Goal: Communication & Community: Answer question/provide support

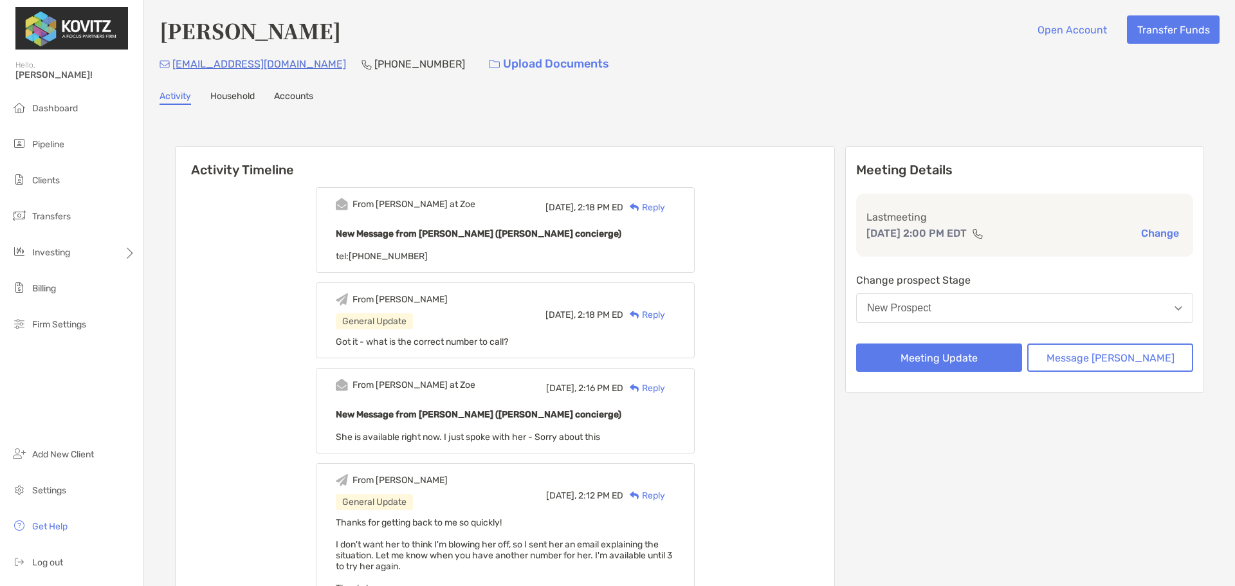
click at [665, 204] on div "Reply" at bounding box center [644, 208] width 42 height 14
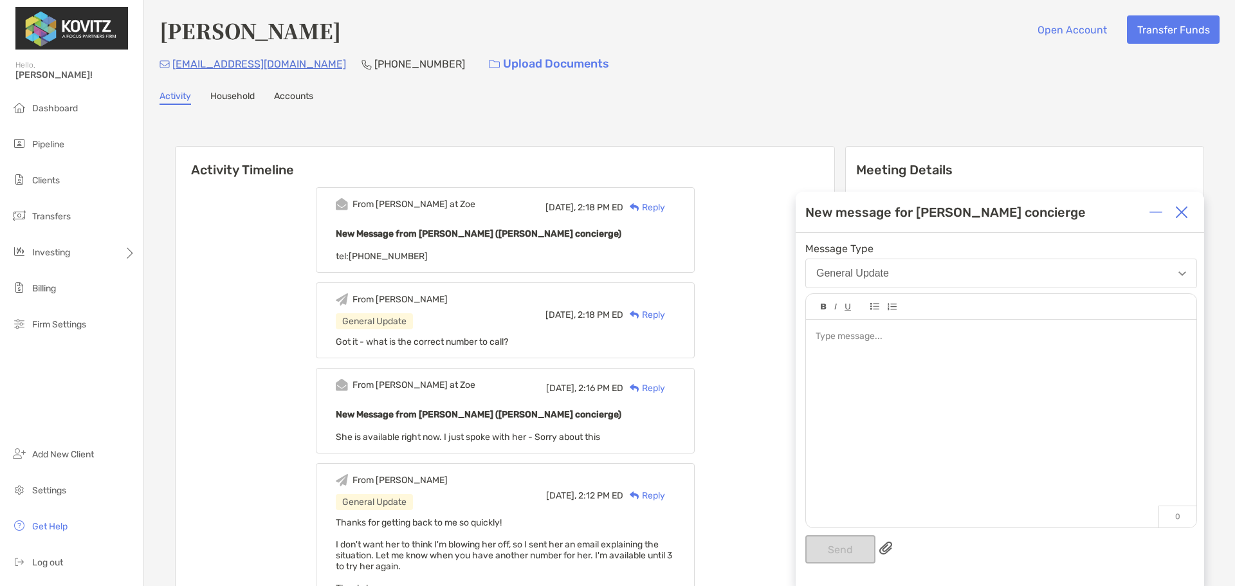
click at [1184, 216] on img at bounding box center [1182, 212] width 13 height 13
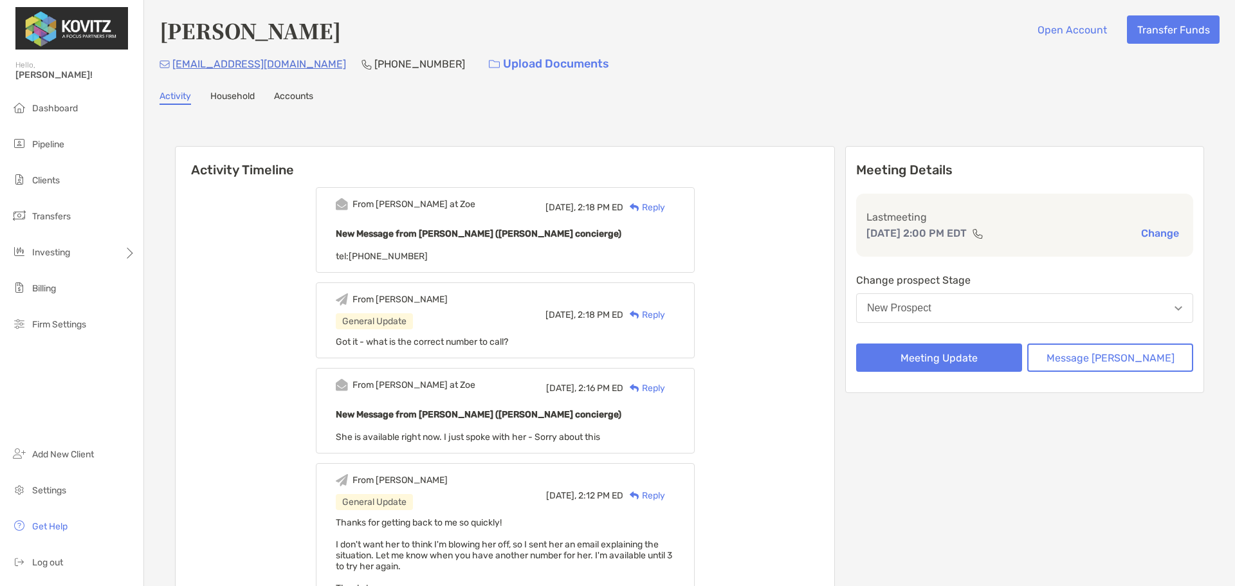
click at [665, 207] on div "Reply" at bounding box center [644, 208] width 42 height 14
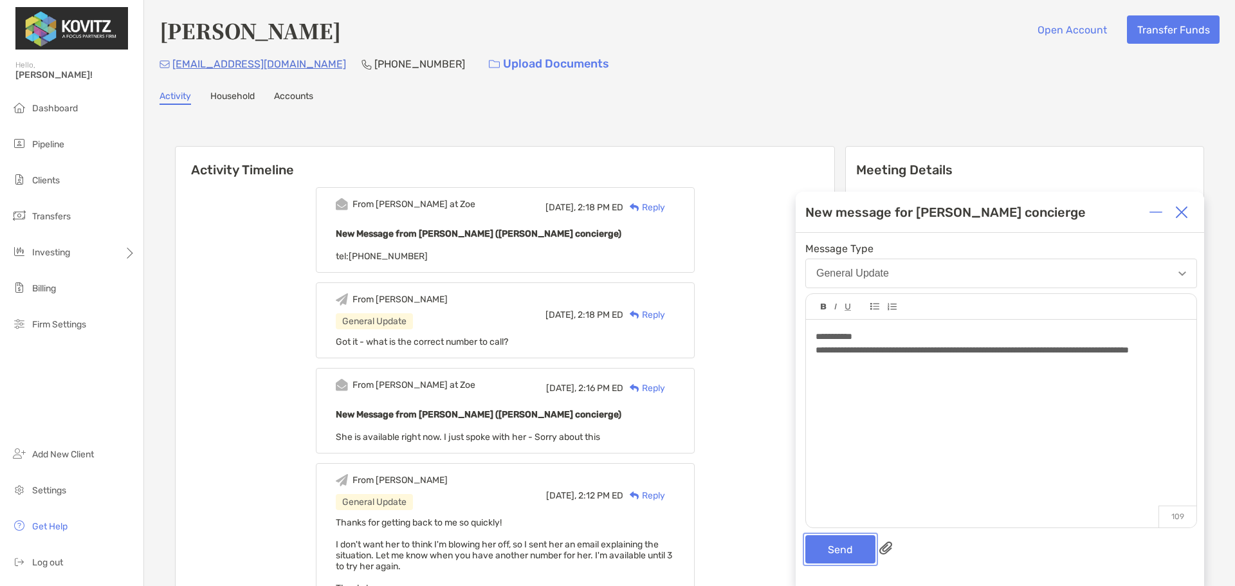
click at [843, 553] on button "Send" at bounding box center [841, 549] width 70 height 28
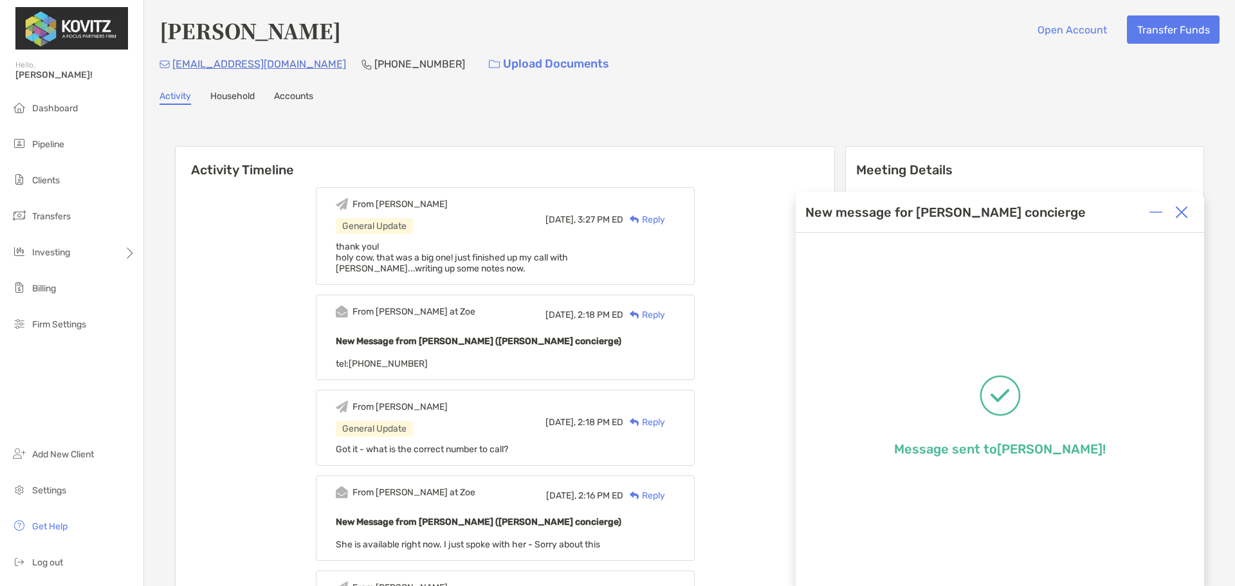
click at [1177, 217] on img at bounding box center [1182, 212] width 13 height 13
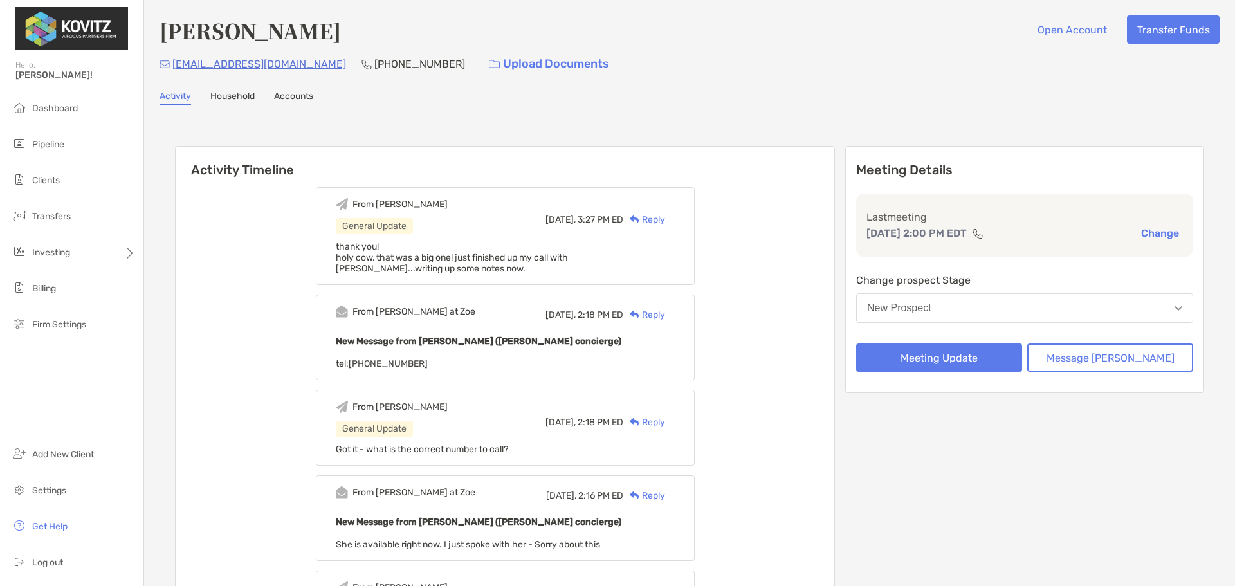
click at [1060, 313] on button "New Prospect" at bounding box center [1024, 308] width 337 height 30
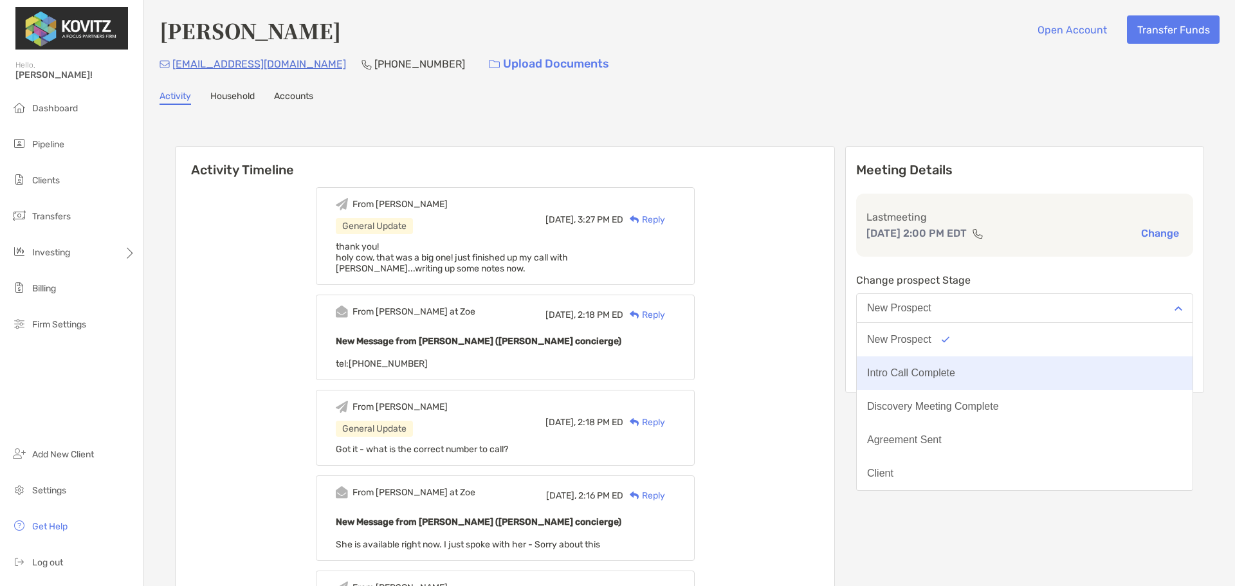
click at [1022, 369] on button "Intro Call Complete" at bounding box center [1025, 372] width 336 height 33
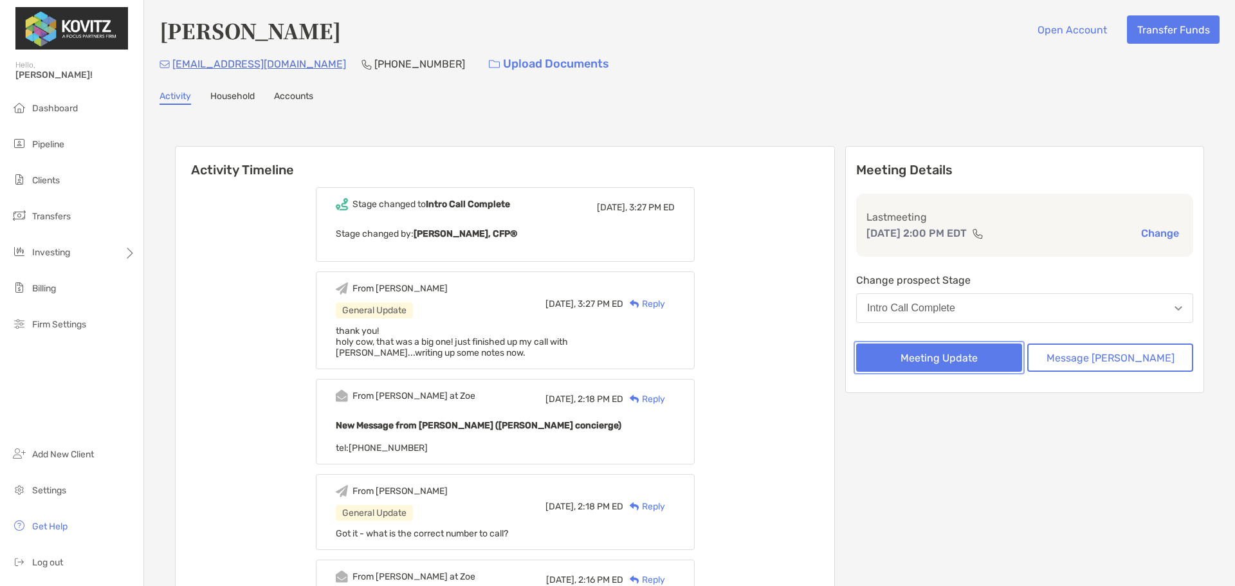
click at [982, 360] on button "Meeting Update" at bounding box center [939, 358] width 166 height 28
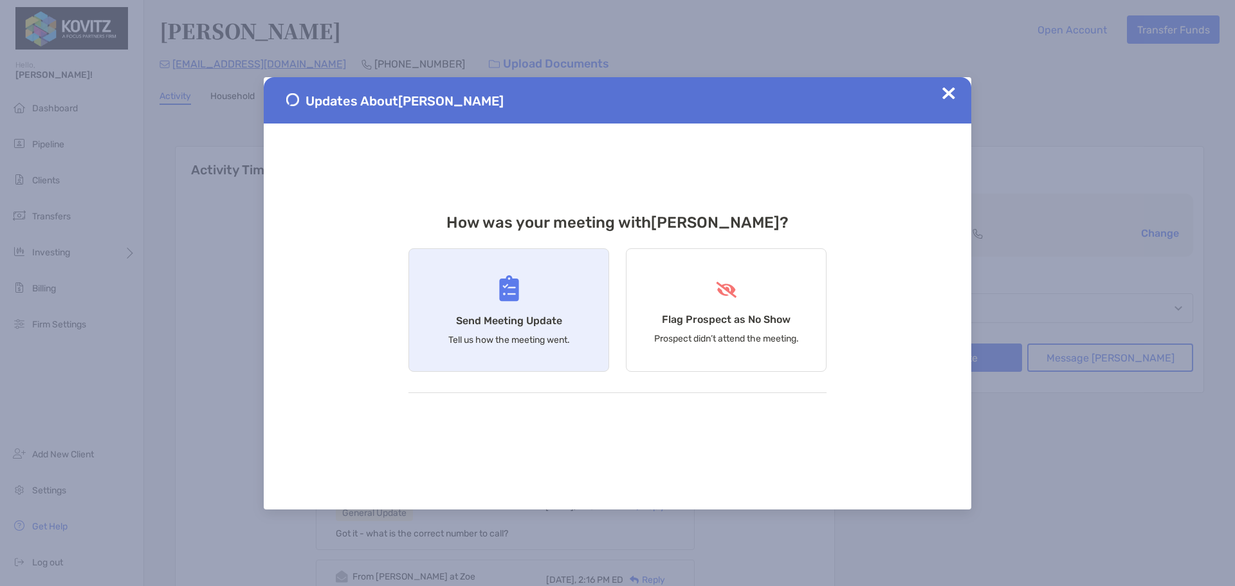
click at [553, 324] on h4 "Send Meeting Update" at bounding box center [509, 321] width 106 height 12
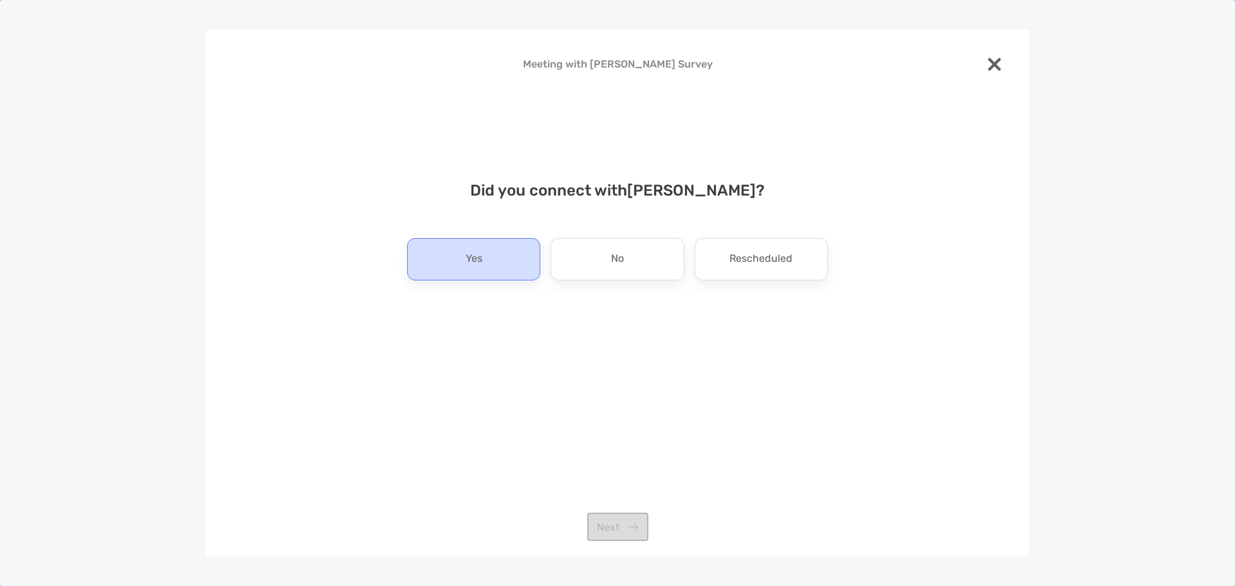
click at [483, 263] on div "Yes" at bounding box center [473, 259] width 133 height 42
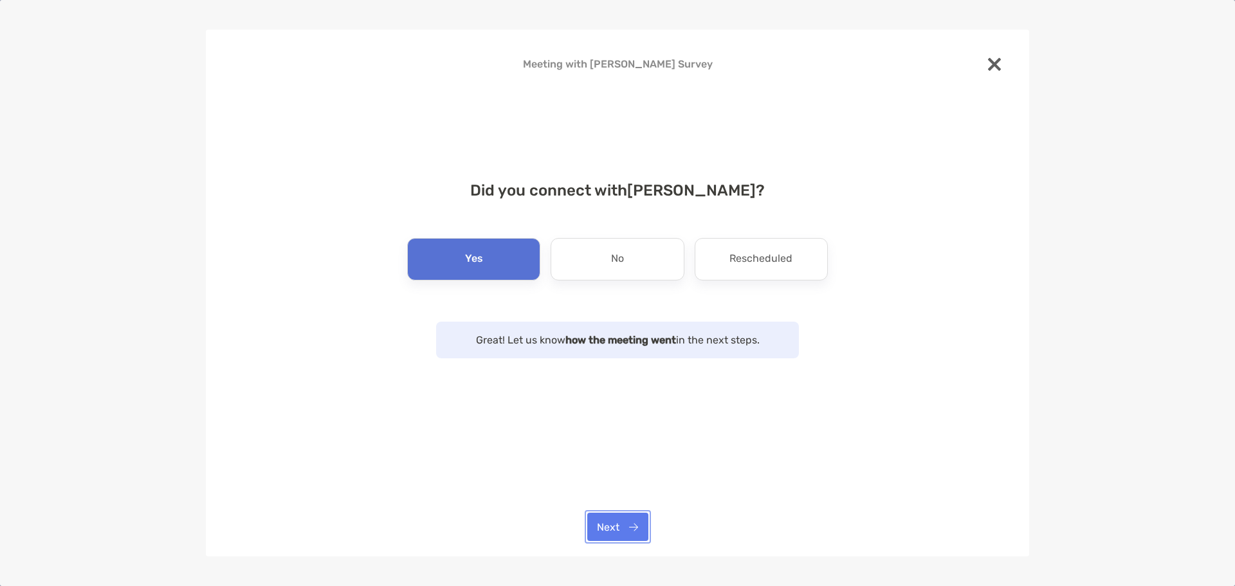
click at [617, 530] on button "Next" at bounding box center [617, 527] width 61 height 28
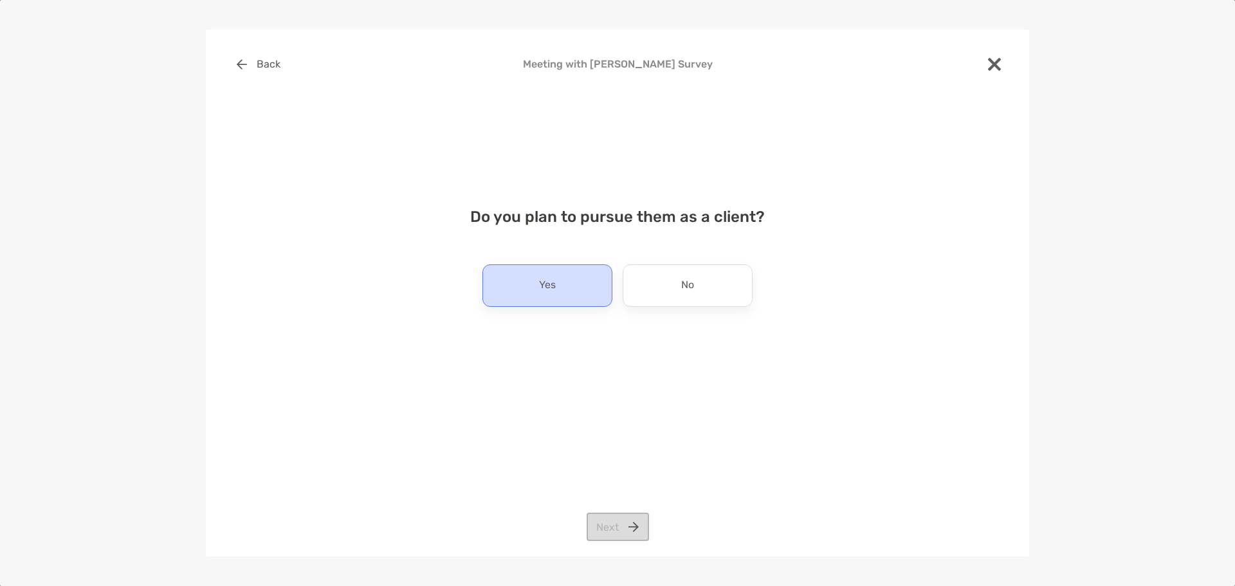
click at [547, 286] on p "Yes" at bounding box center [547, 285] width 17 height 21
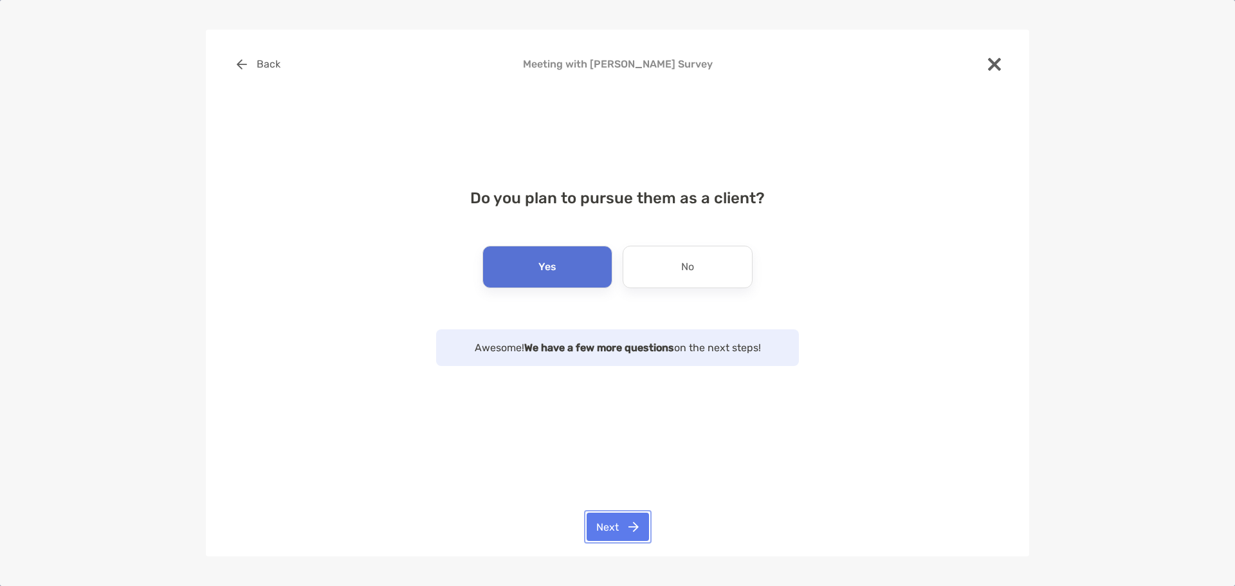
click at [625, 528] on button "Next" at bounding box center [618, 527] width 62 height 28
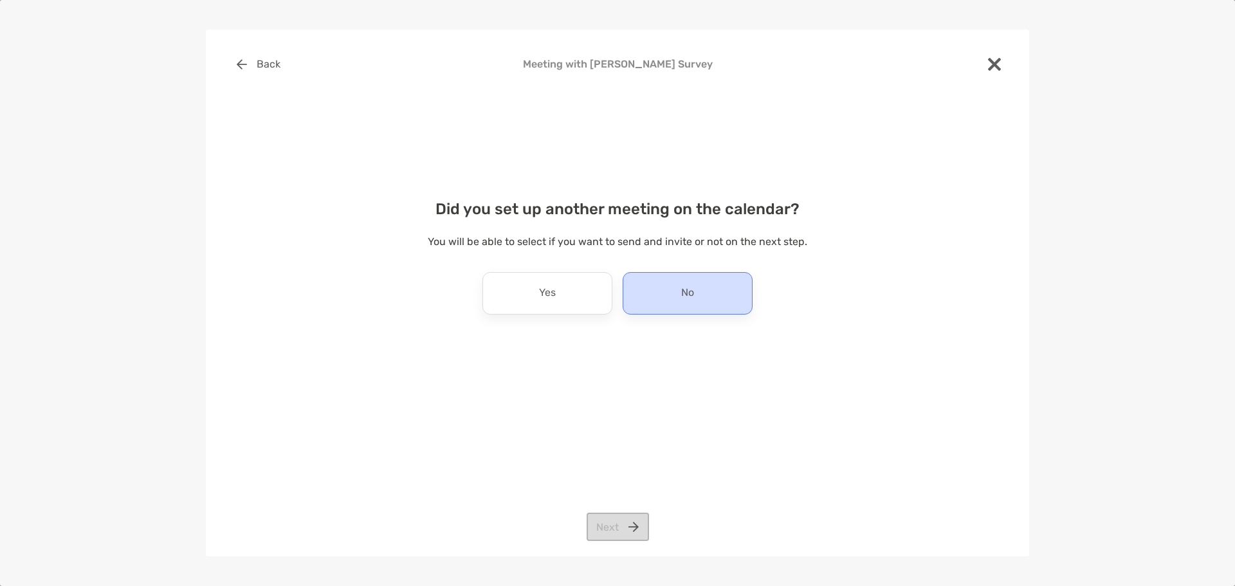
click at [669, 297] on div "No" at bounding box center [688, 293] width 130 height 42
click at [623, 535] on button "Next" at bounding box center [618, 527] width 62 height 28
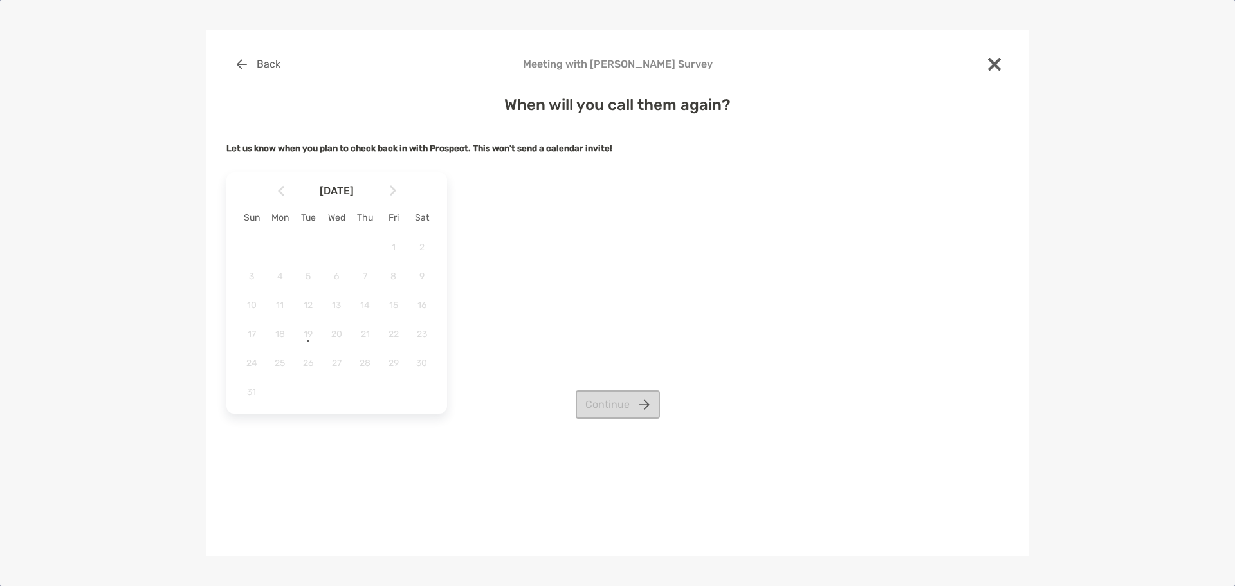
click at [621, 522] on div "Back Meeting with Jennifer Levan Survey When will you call them again? Let us k…" at bounding box center [618, 294] width 824 height 528
click at [391, 363] on span "29" at bounding box center [394, 363] width 22 height 11
click at [600, 405] on button "Continue" at bounding box center [618, 405] width 84 height 28
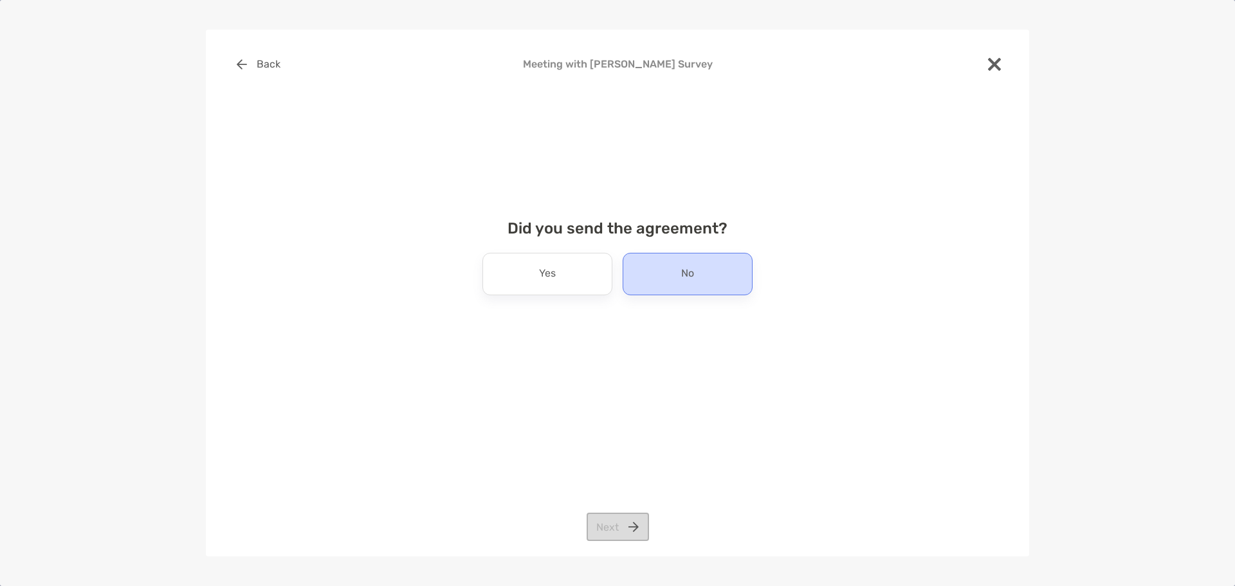
click at [669, 268] on div "No" at bounding box center [688, 274] width 130 height 42
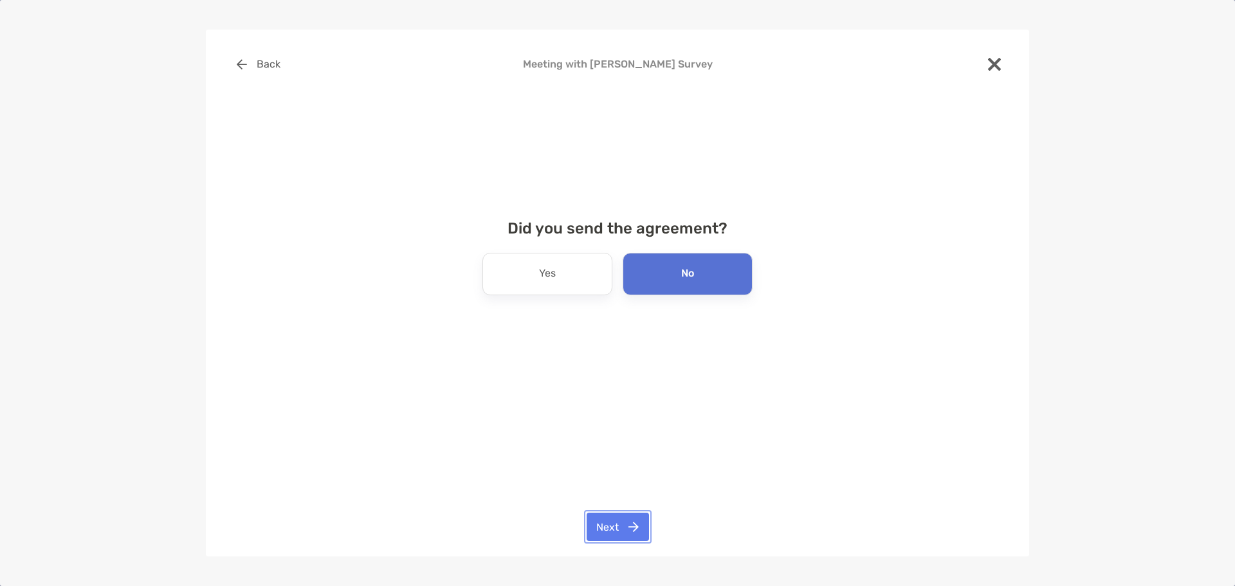
click at [618, 524] on button "Next" at bounding box center [618, 527] width 62 height 28
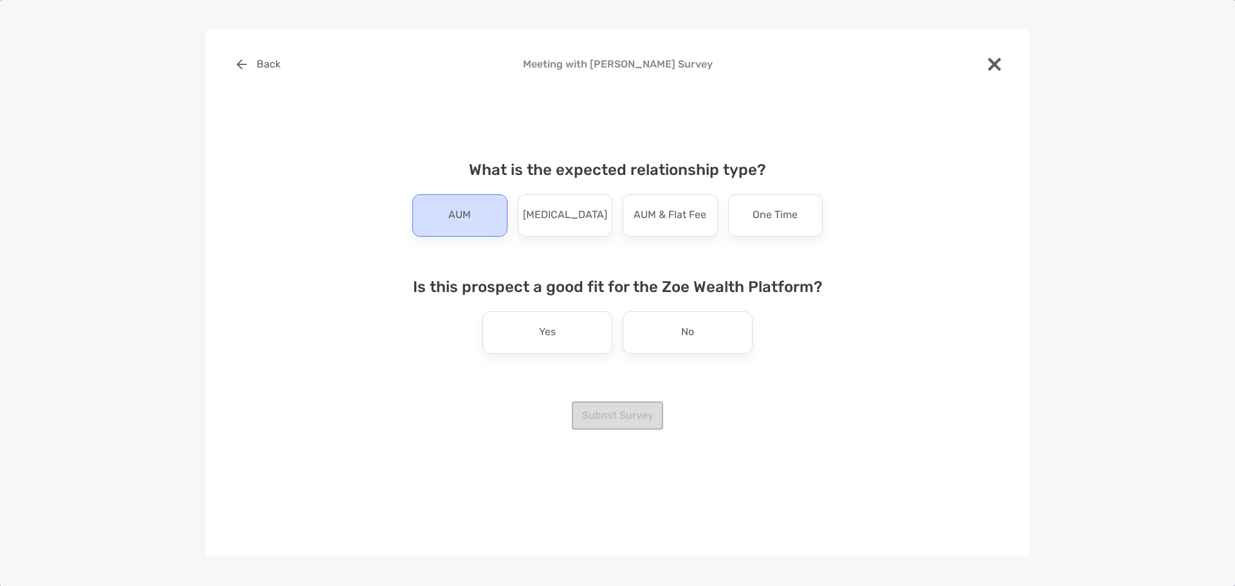
click at [481, 211] on div "AUM" at bounding box center [459, 215] width 95 height 42
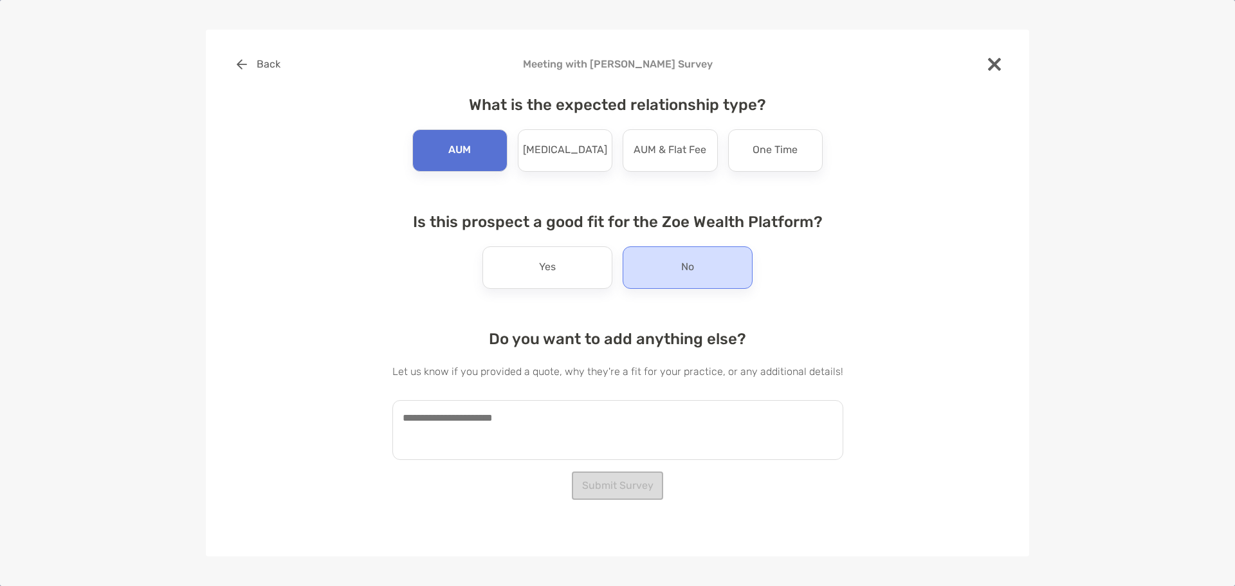
click at [683, 263] on p "No" at bounding box center [687, 267] width 13 height 21
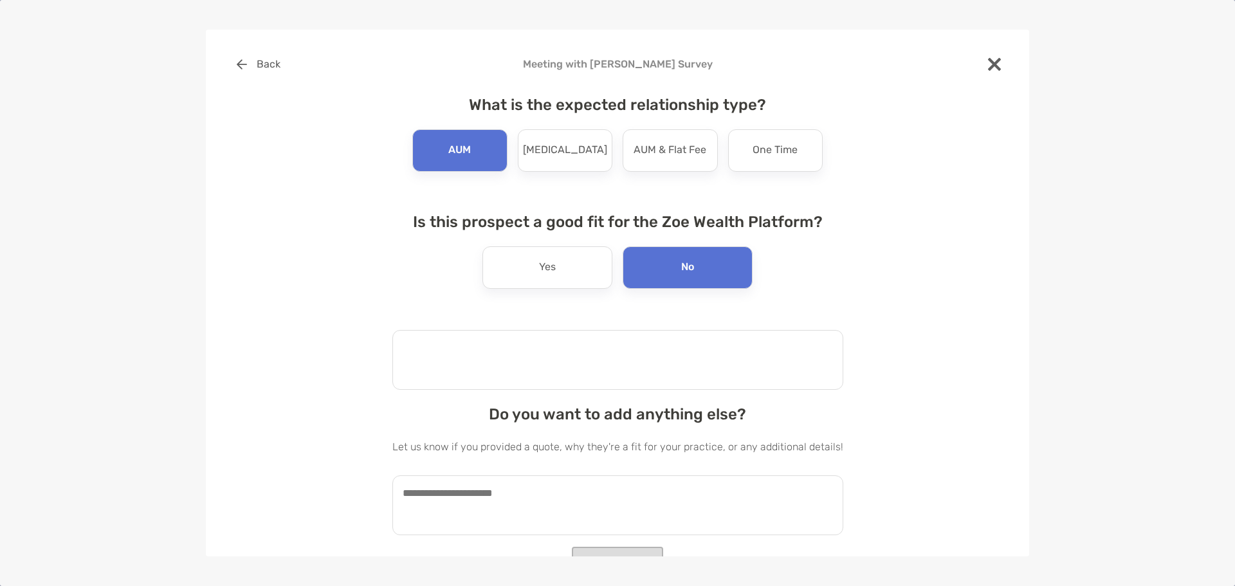
click at [614, 356] on textarea at bounding box center [617, 360] width 451 height 60
type textarea "**********"
click at [685, 498] on textarea at bounding box center [617, 505] width 451 height 60
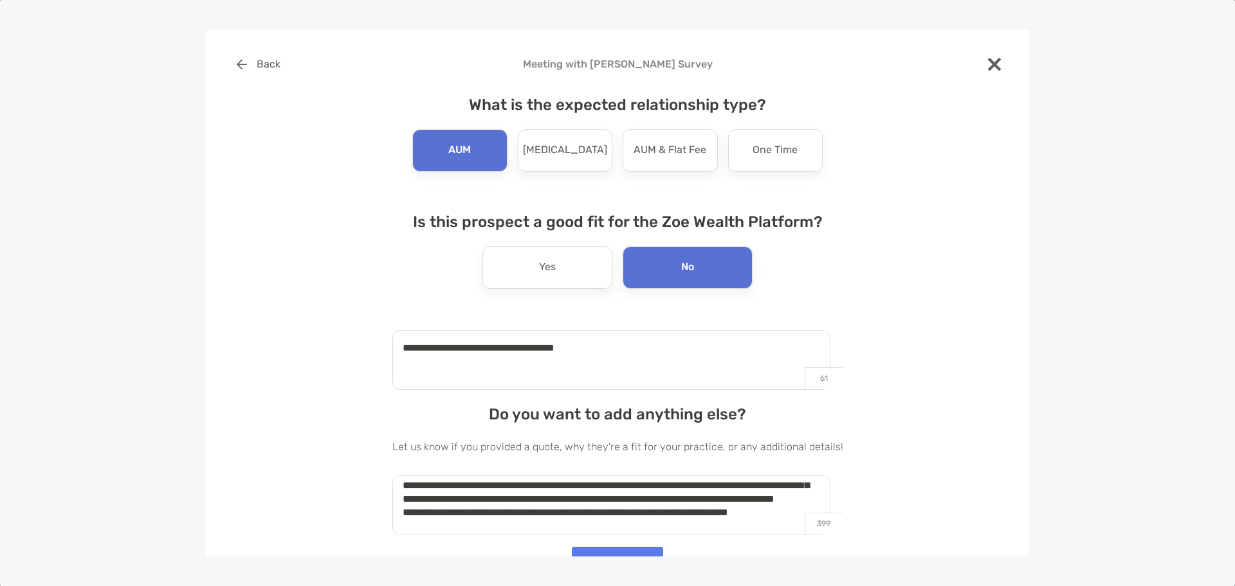
scroll to position [73, 0]
click at [491, 513] on textarea "**********" at bounding box center [611, 505] width 438 height 60
click at [655, 530] on textarea "**********" at bounding box center [611, 505] width 438 height 60
type textarea "**********"
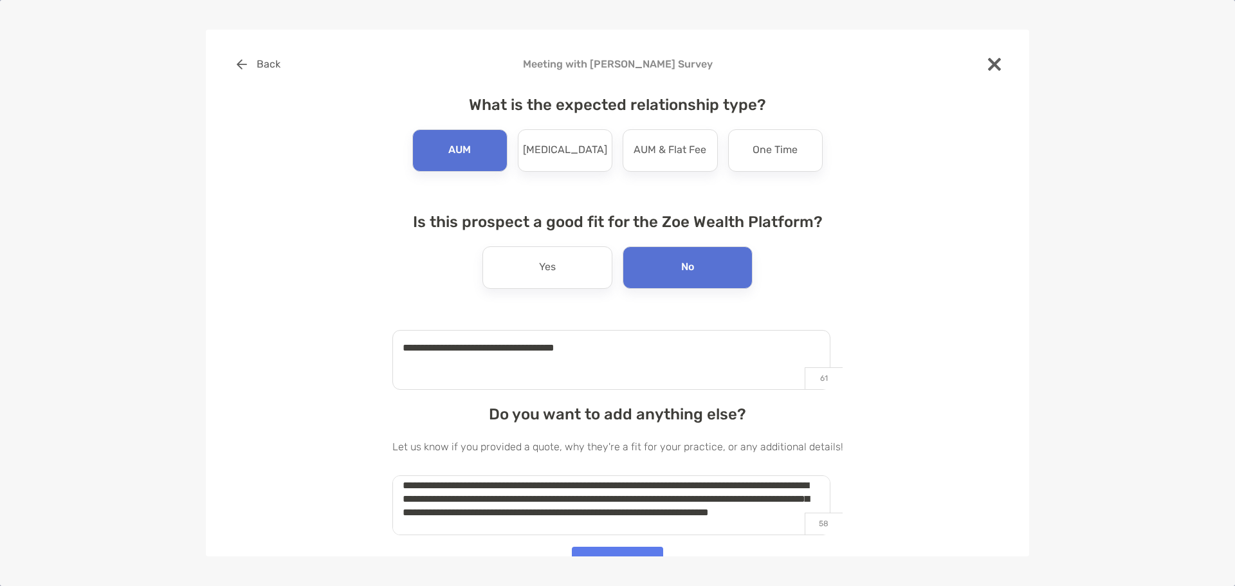
scroll to position [18, 0]
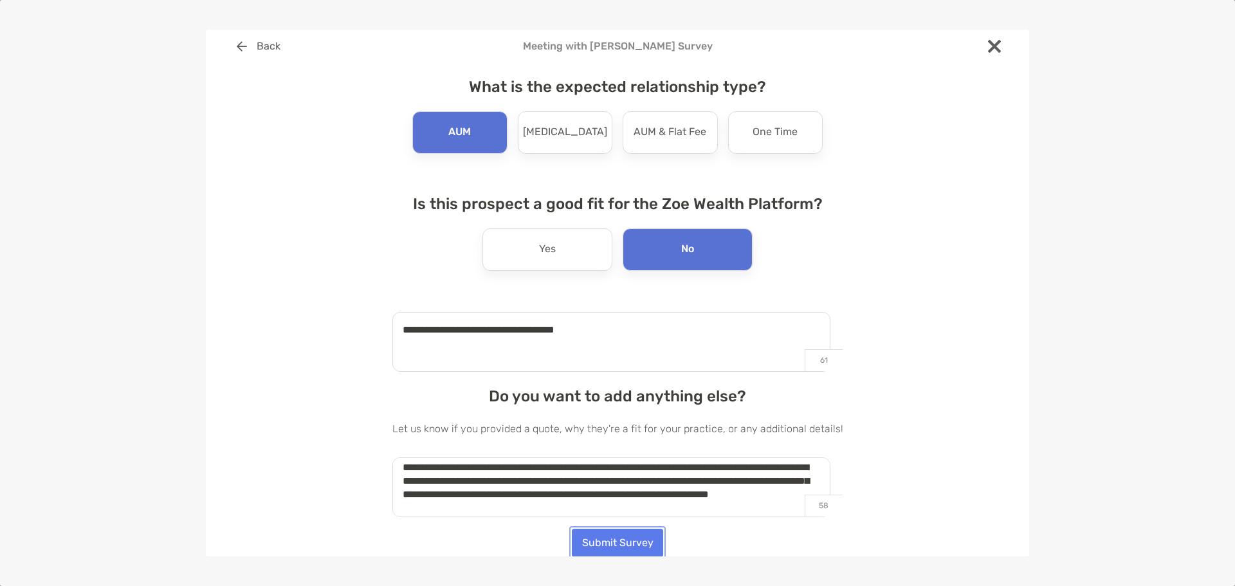
click at [597, 539] on button "Submit Survey" at bounding box center [617, 543] width 91 height 28
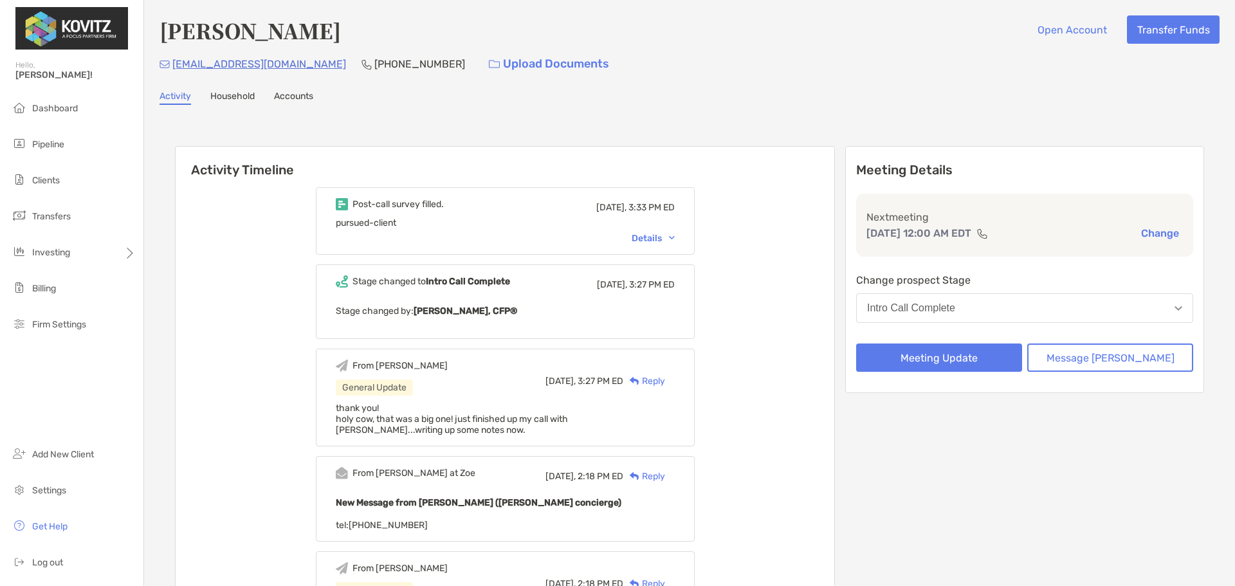
click at [654, 238] on div "Details" at bounding box center [653, 238] width 43 height 11
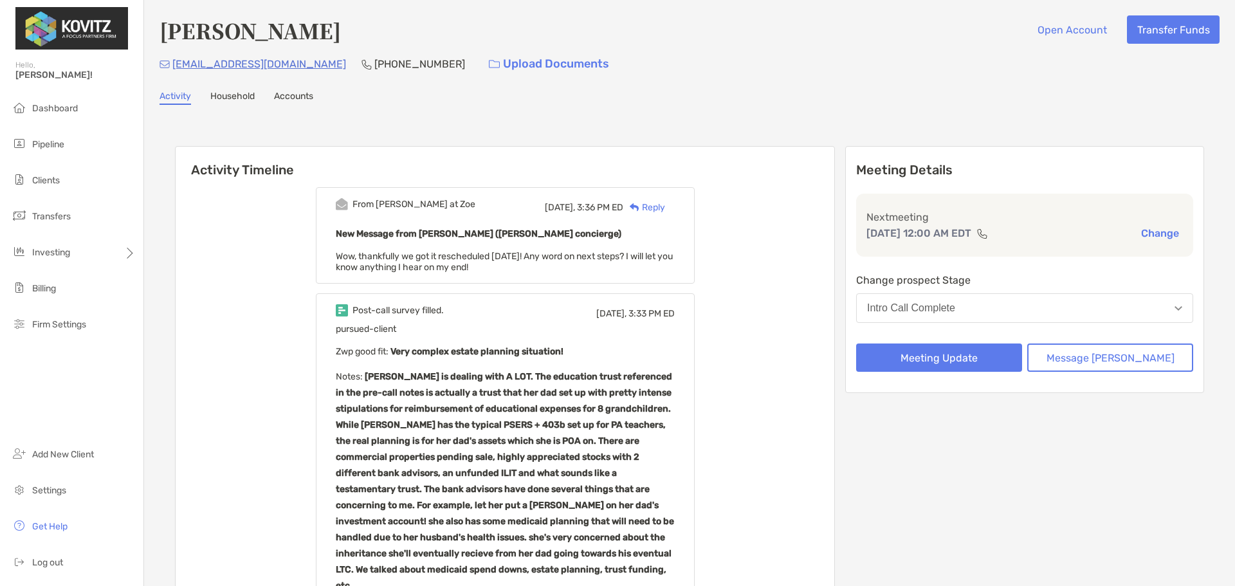
click at [665, 204] on div "Reply" at bounding box center [644, 208] width 42 height 14
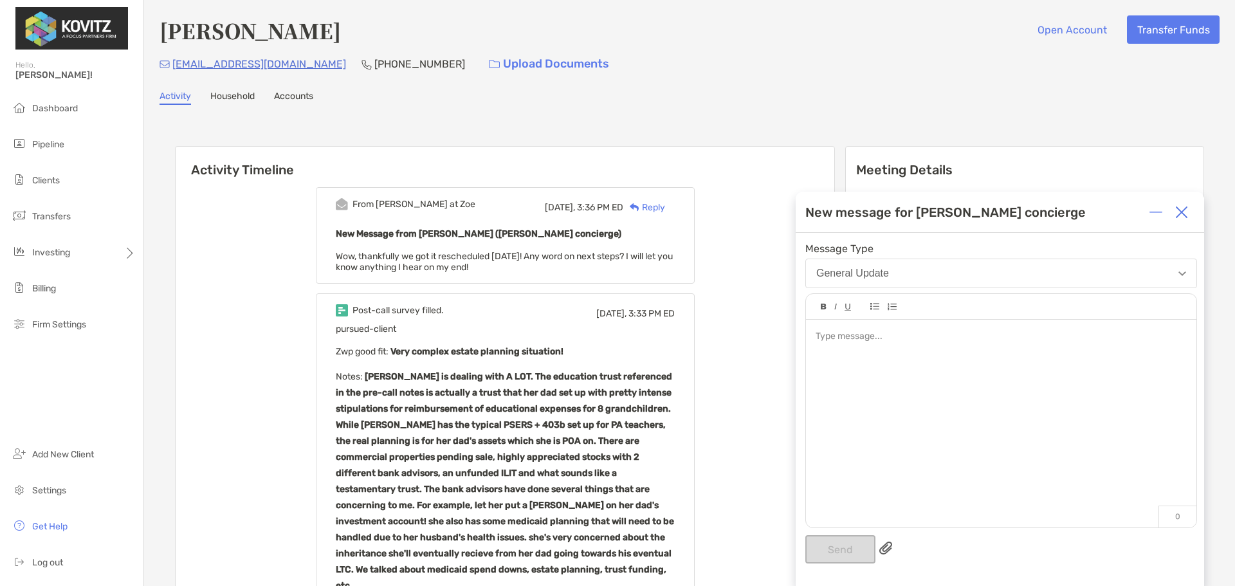
click at [929, 339] on div at bounding box center [1001, 337] width 371 height 14
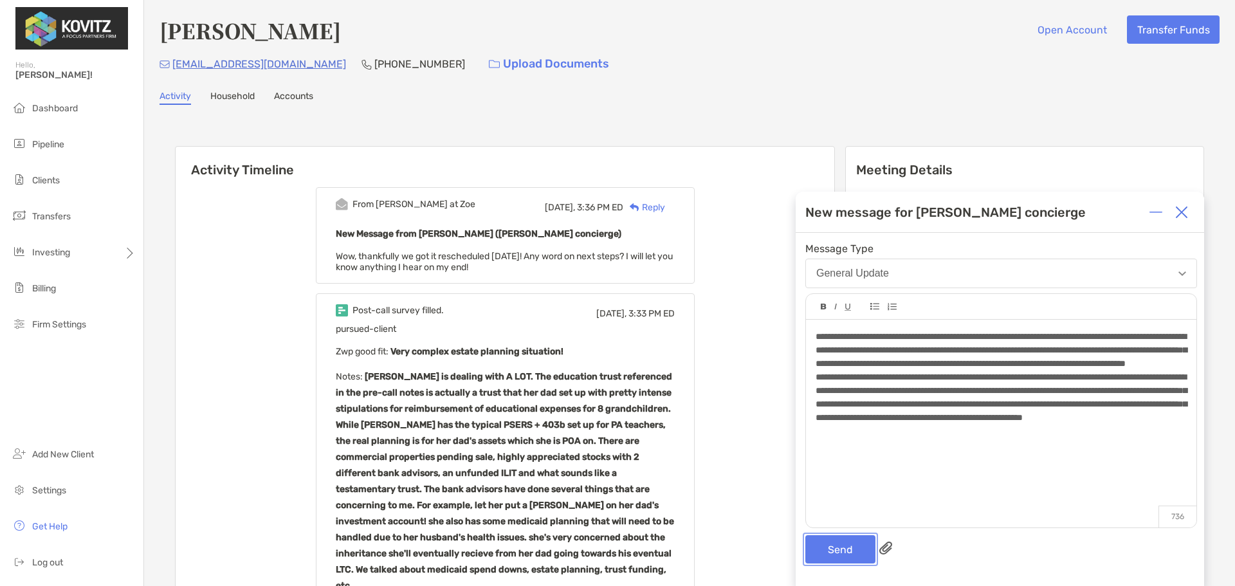
click at [862, 550] on button "Send" at bounding box center [841, 549] width 70 height 28
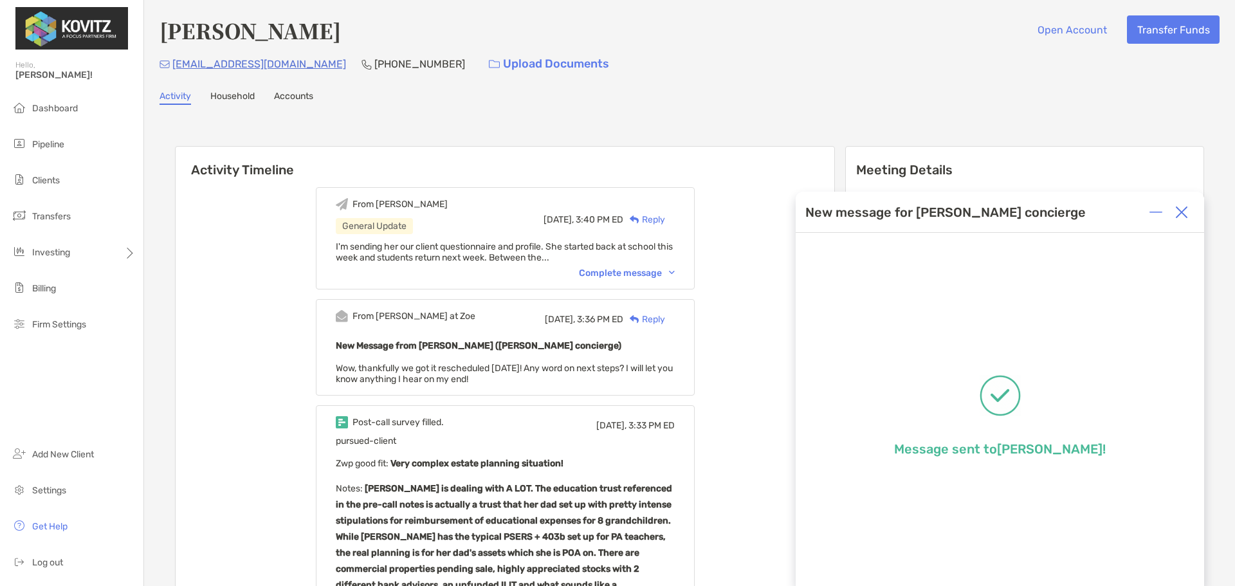
click at [633, 271] on div "Complete message" at bounding box center [627, 273] width 96 height 11
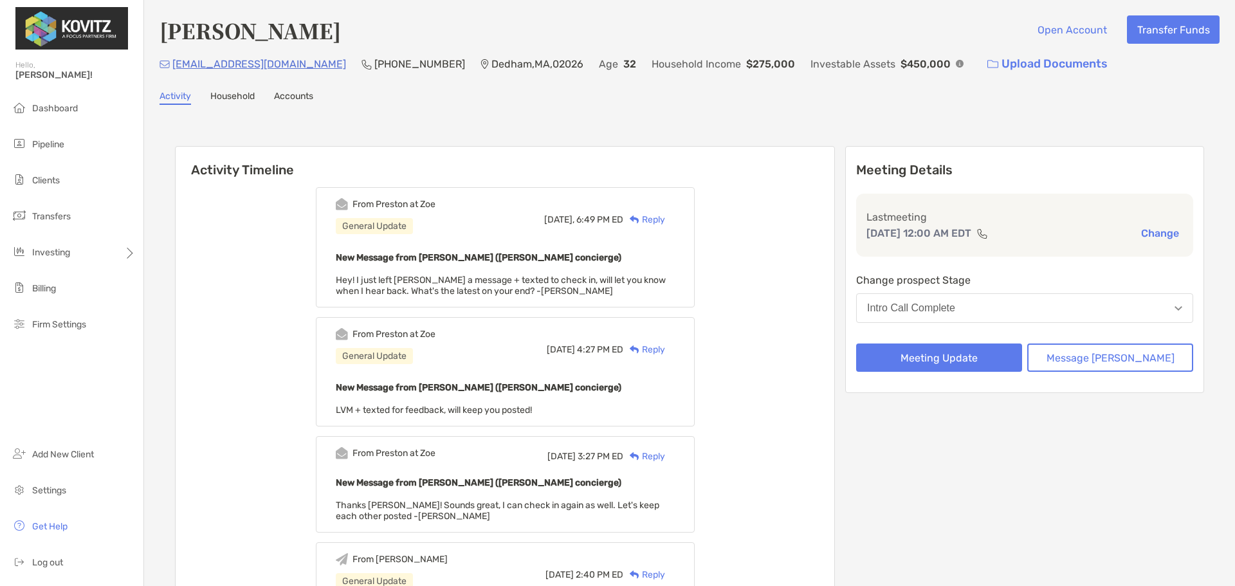
click at [663, 217] on div "Reply" at bounding box center [644, 220] width 42 height 14
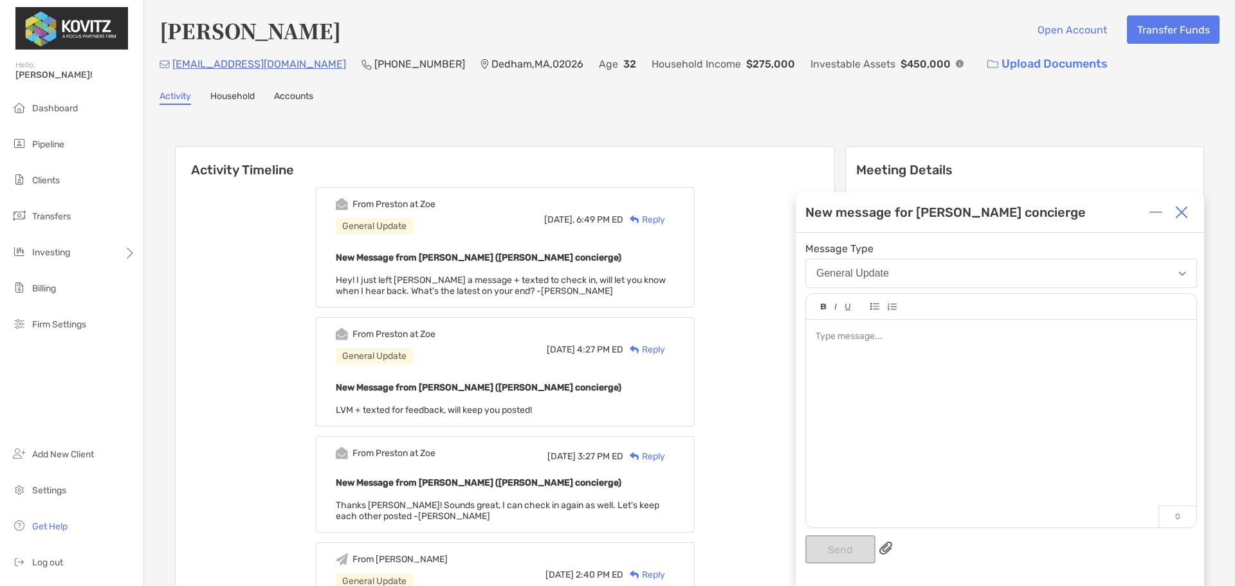
click at [955, 349] on div at bounding box center [1001, 417] width 391 height 195
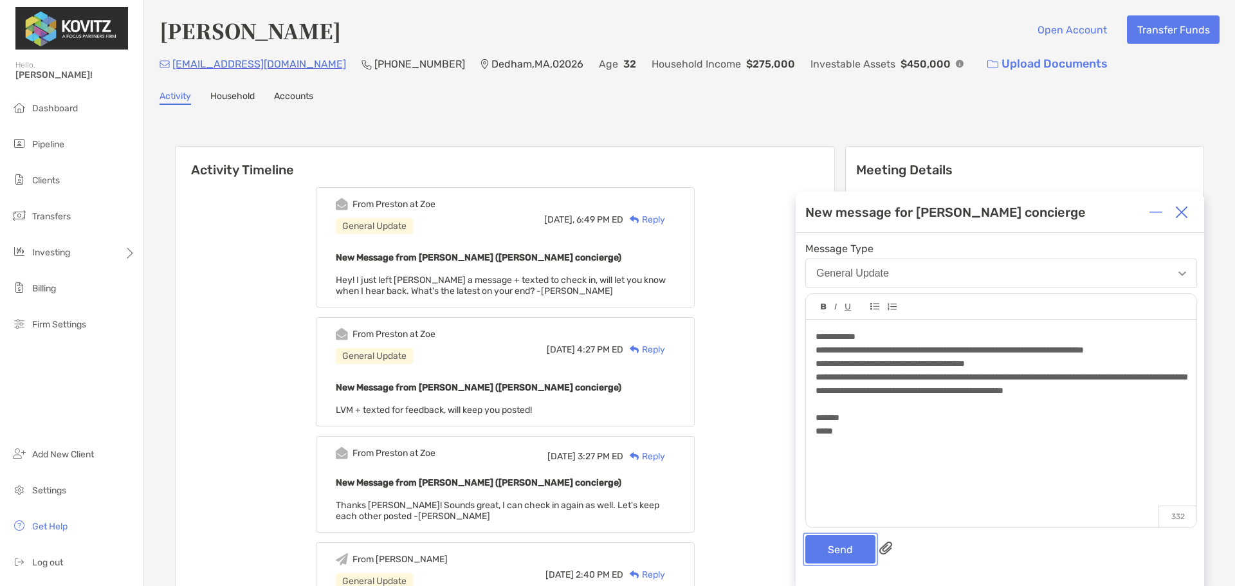
click at [840, 548] on button "Send" at bounding box center [841, 549] width 70 height 28
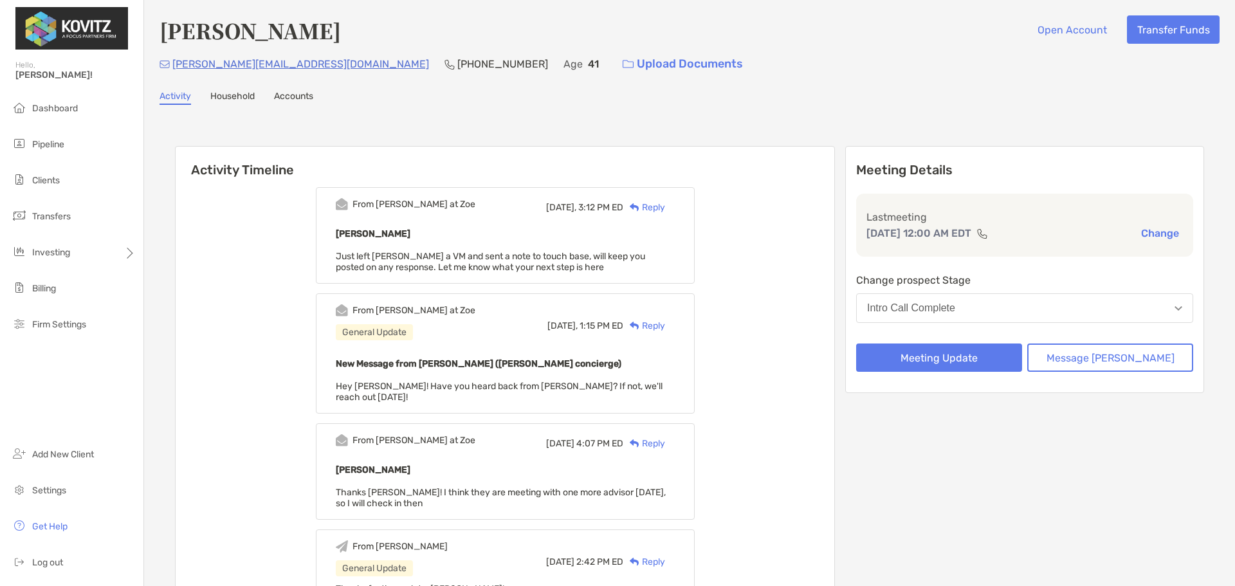
click at [665, 203] on div "Reply" at bounding box center [644, 208] width 42 height 14
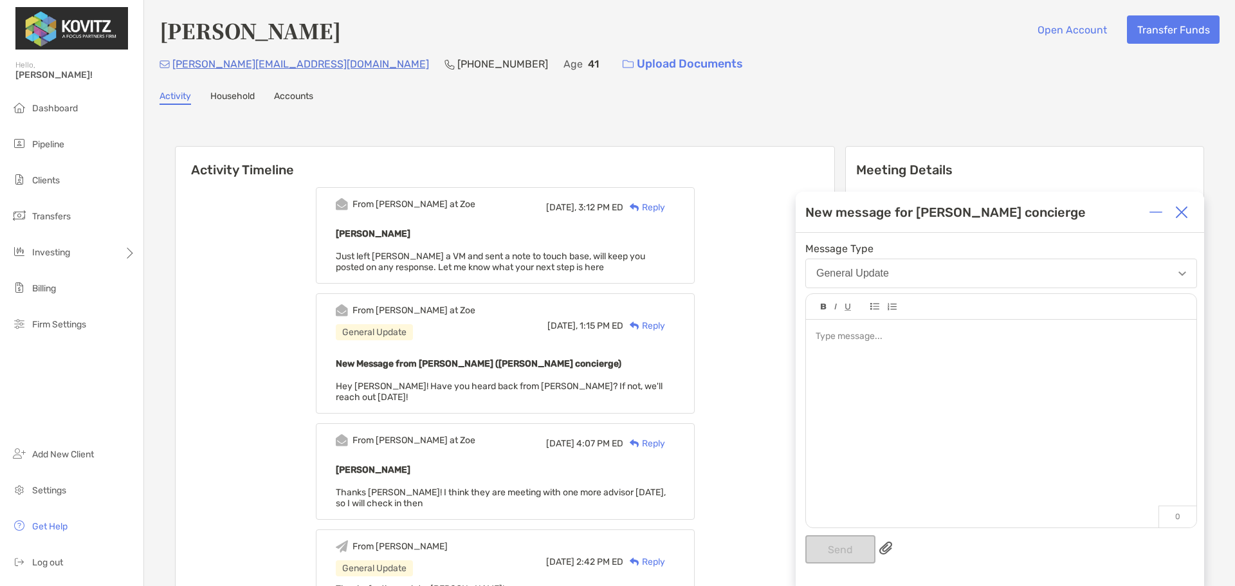
click at [932, 344] on div at bounding box center [1001, 417] width 391 height 195
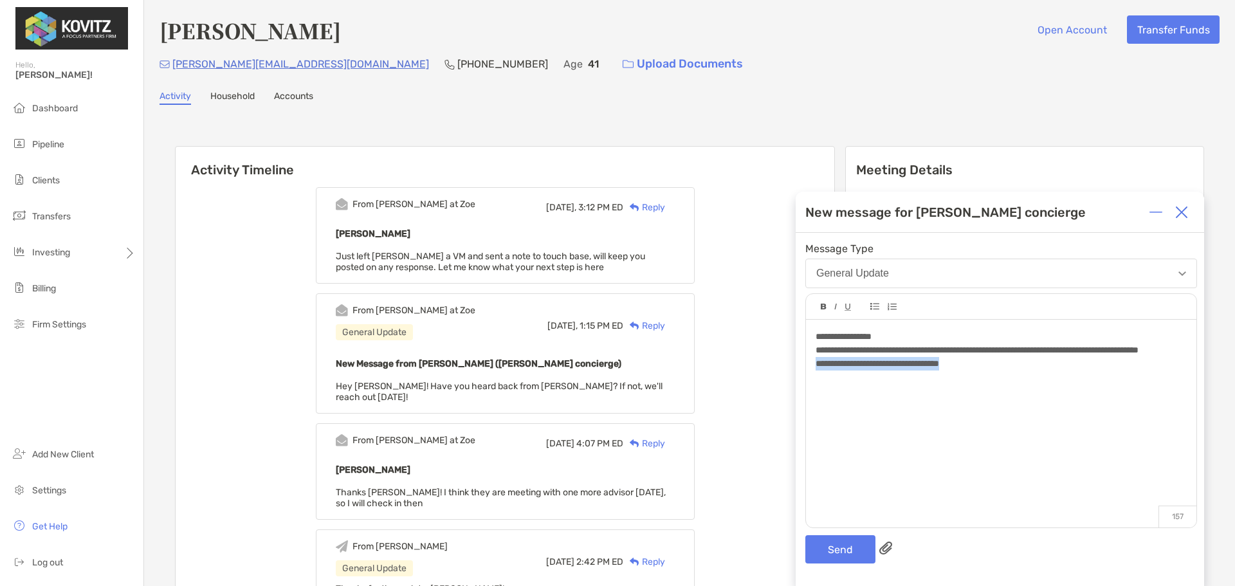
drag, startPoint x: 990, startPoint y: 378, endPoint x: 803, endPoint y: 376, distance: 187.3
click at [803, 376] on div "**********" at bounding box center [1000, 409] width 409 height 353
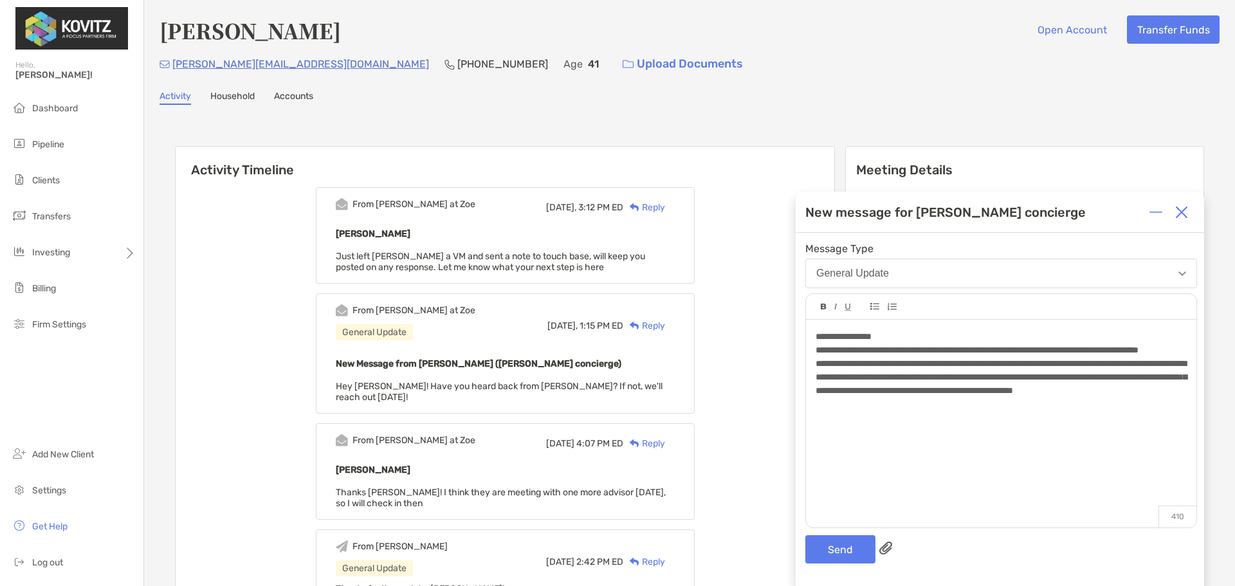
click at [954, 398] on div "**********" at bounding box center [1001, 377] width 371 height 41
click at [821, 544] on button "Send" at bounding box center [841, 549] width 70 height 28
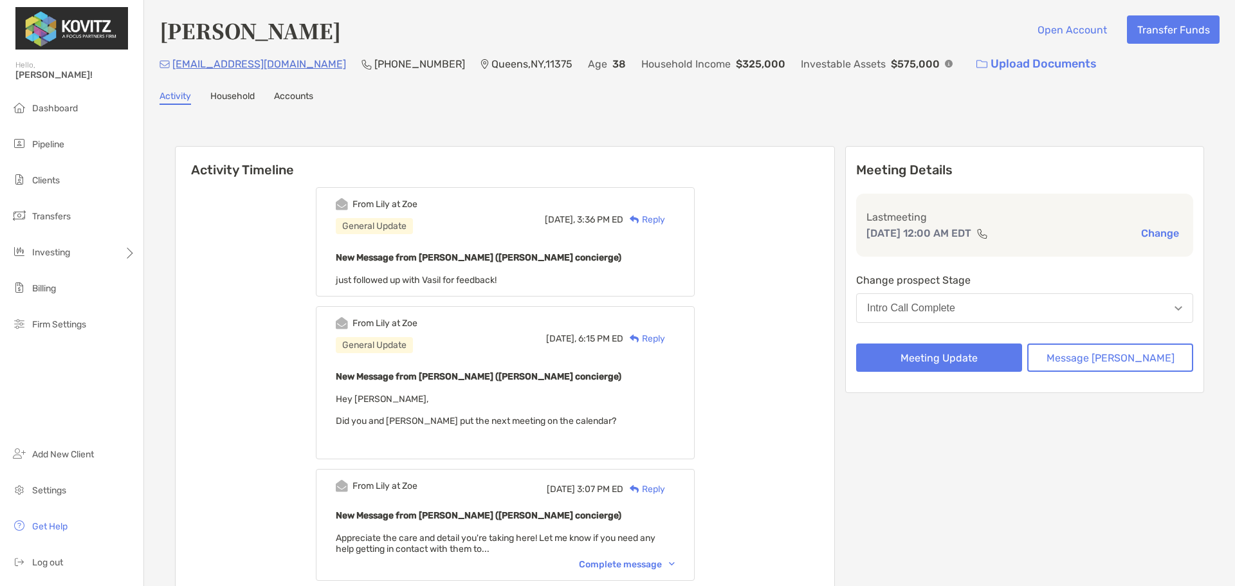
click at [665, 214] on div "Reply" at bounding box center [644, 220] width 42 height 14
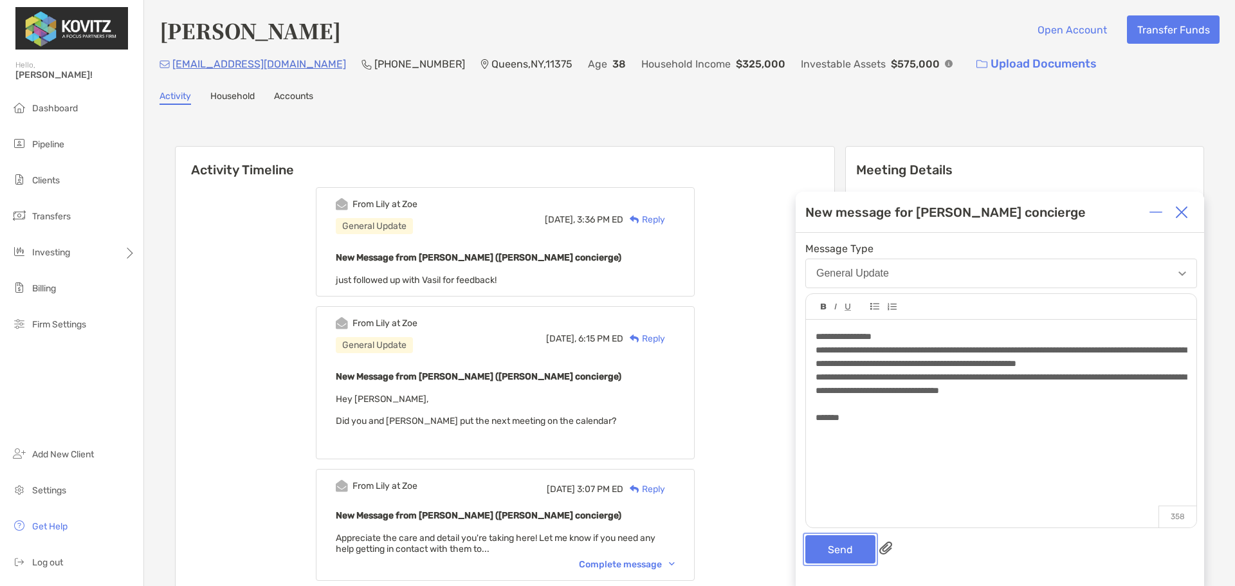
click at [854, 547] on button "Send" at bounding box center [841, 549] width 70 height 28
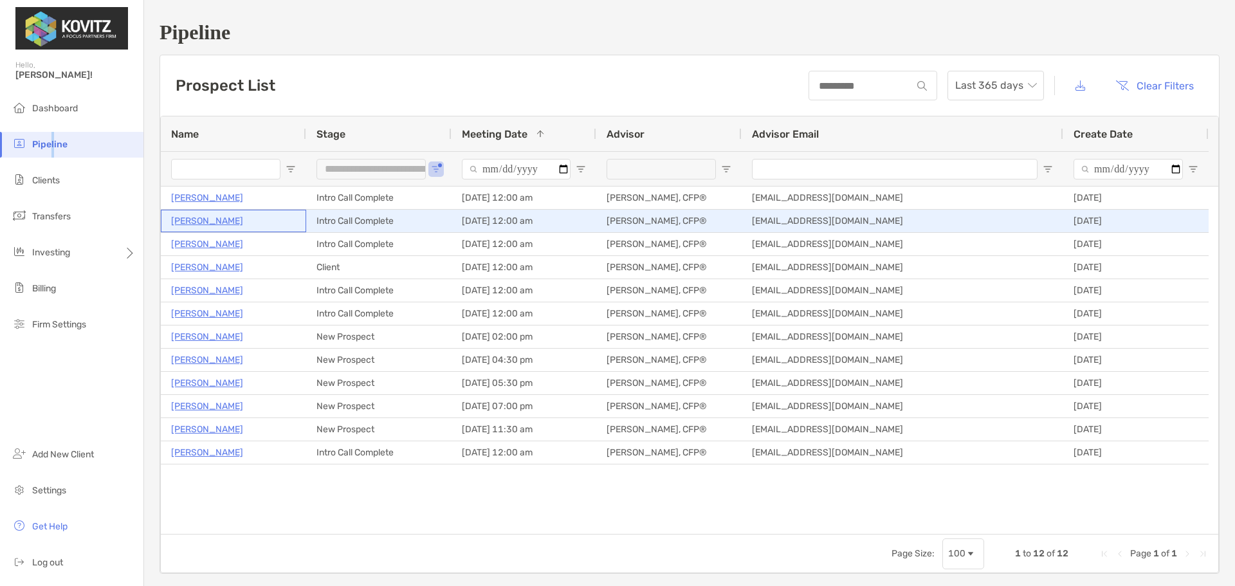
click at [210, 222] on p "[PERSON_NAME]" at bounding box center [207, 221] width 72 height 16
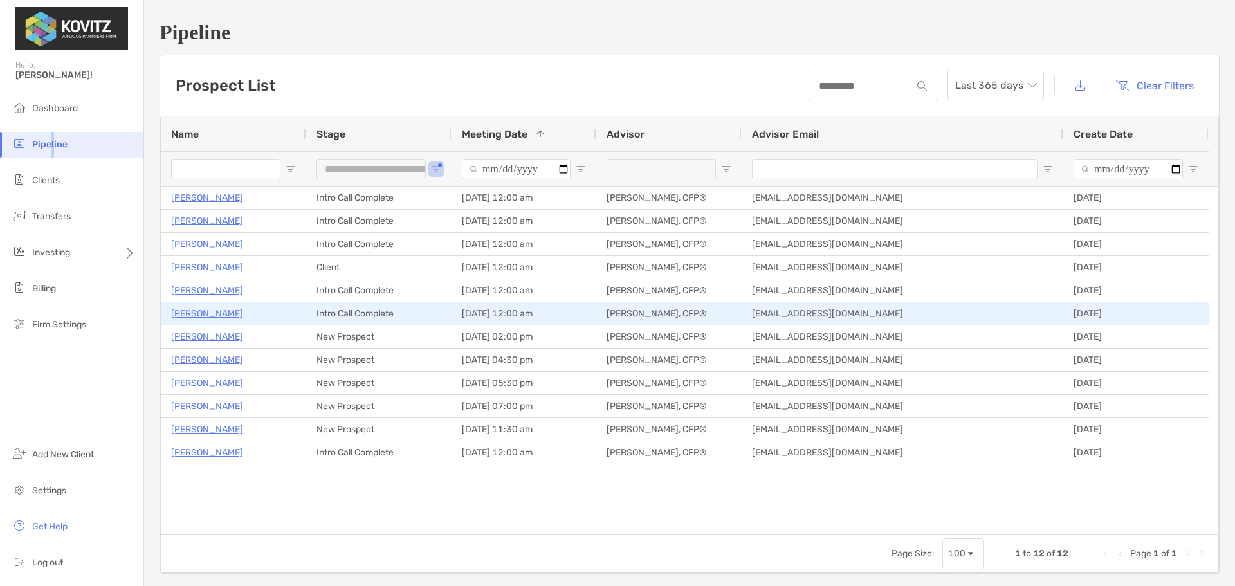
click at [227, 318] on p "Vasil Grozdanoski" at bounding box center [207, 314] width 72 height 16
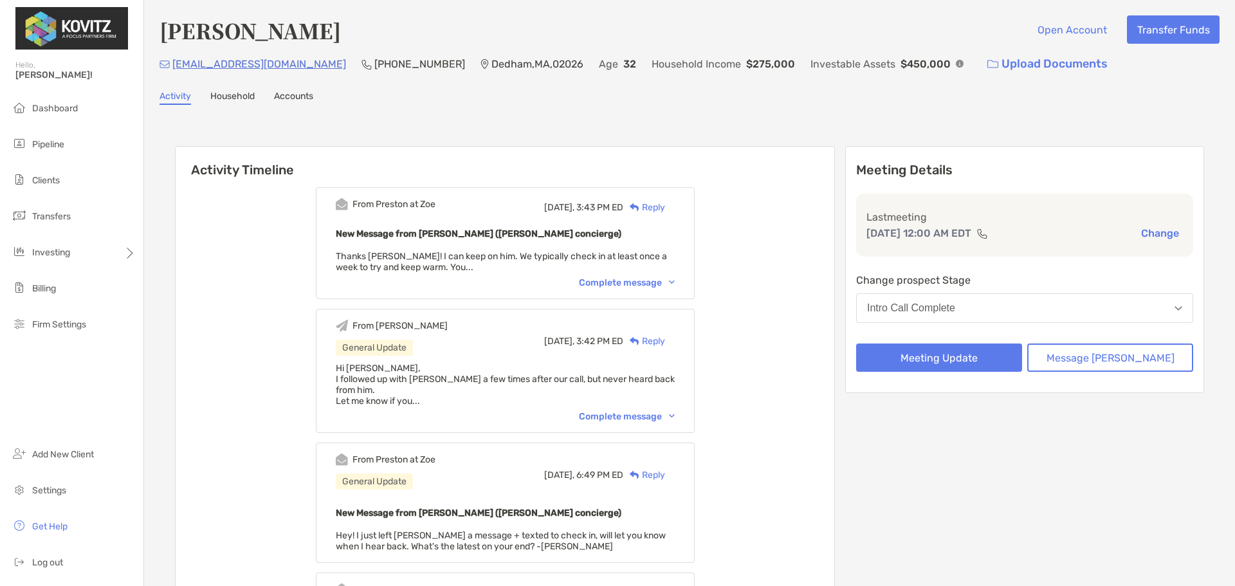
click at [632, 283] on div "Complete message" at bounding box center [627, 282] width 96 height 11
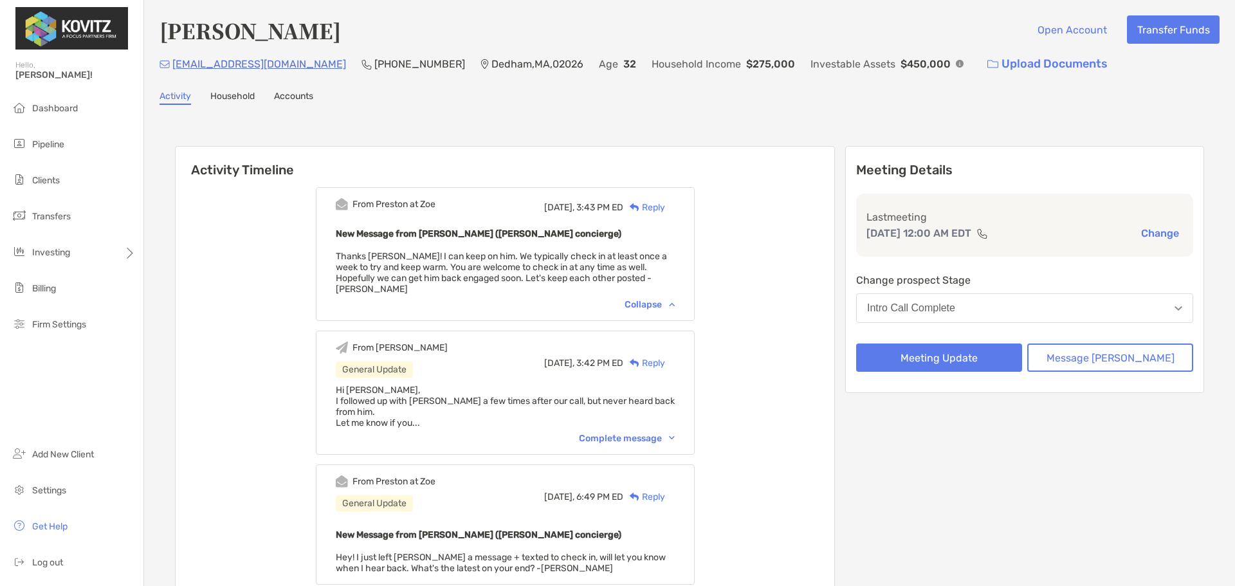
click at [665, 206] on div "Reply" at bounding box center [644, 208] width 42 height 14
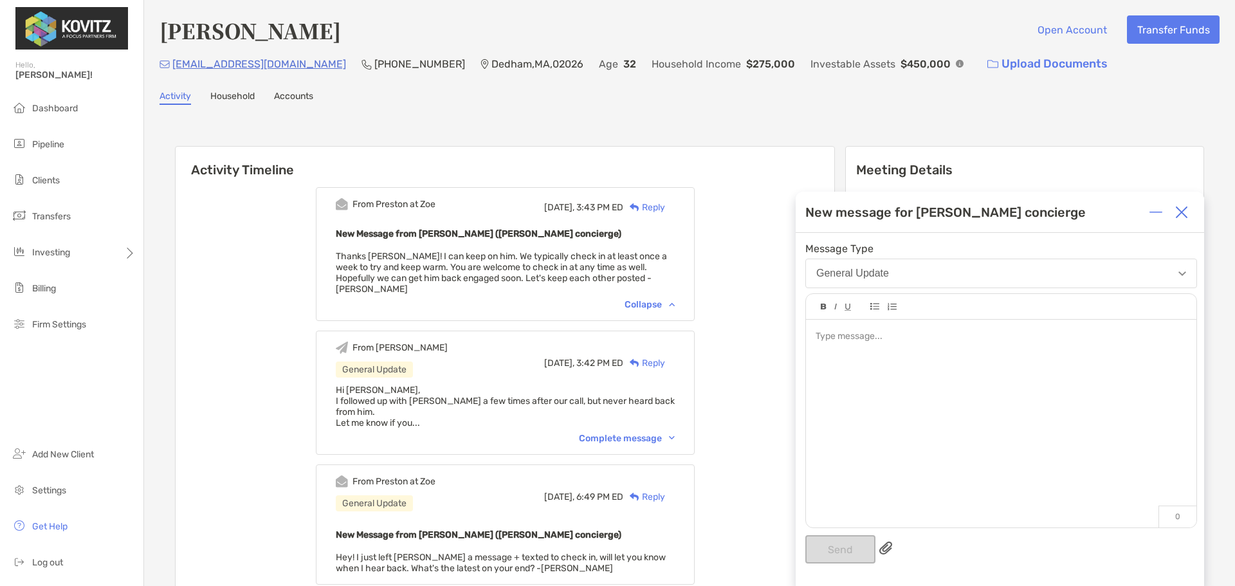
click at [980, 338] on div at bounding box center [1001, 337] width 371 height 14
click at [862, 536] on button "Send" at bounding box center [841, 549] width 70 height 28
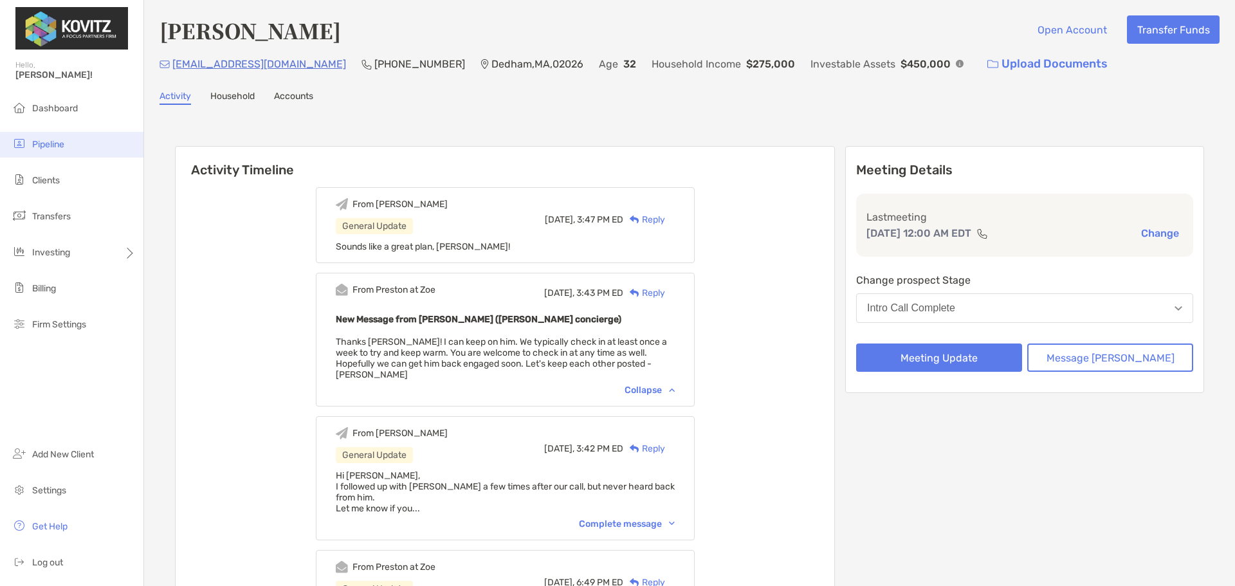
click at [62, 150] on li "Pipeline" at bounding box center [71, 145] width 143 height 26
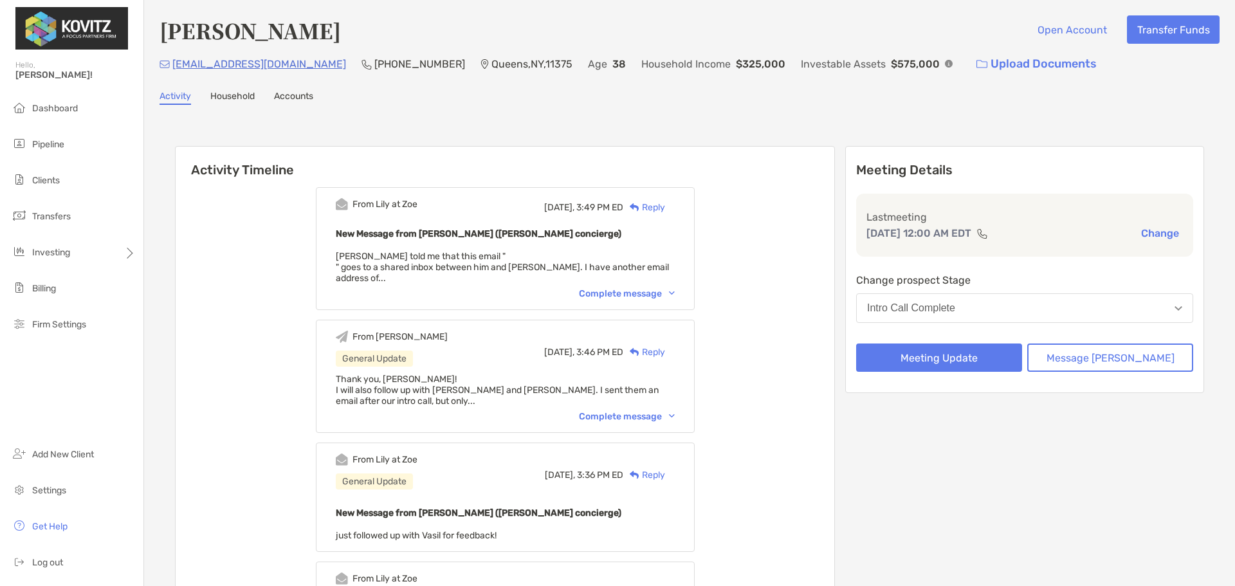
click at [646, 288] on div "Complete message" at bounding box center [627, 293] width 96 height 11
